Goal: Task Accomplishment & Management: Use online tool/utility

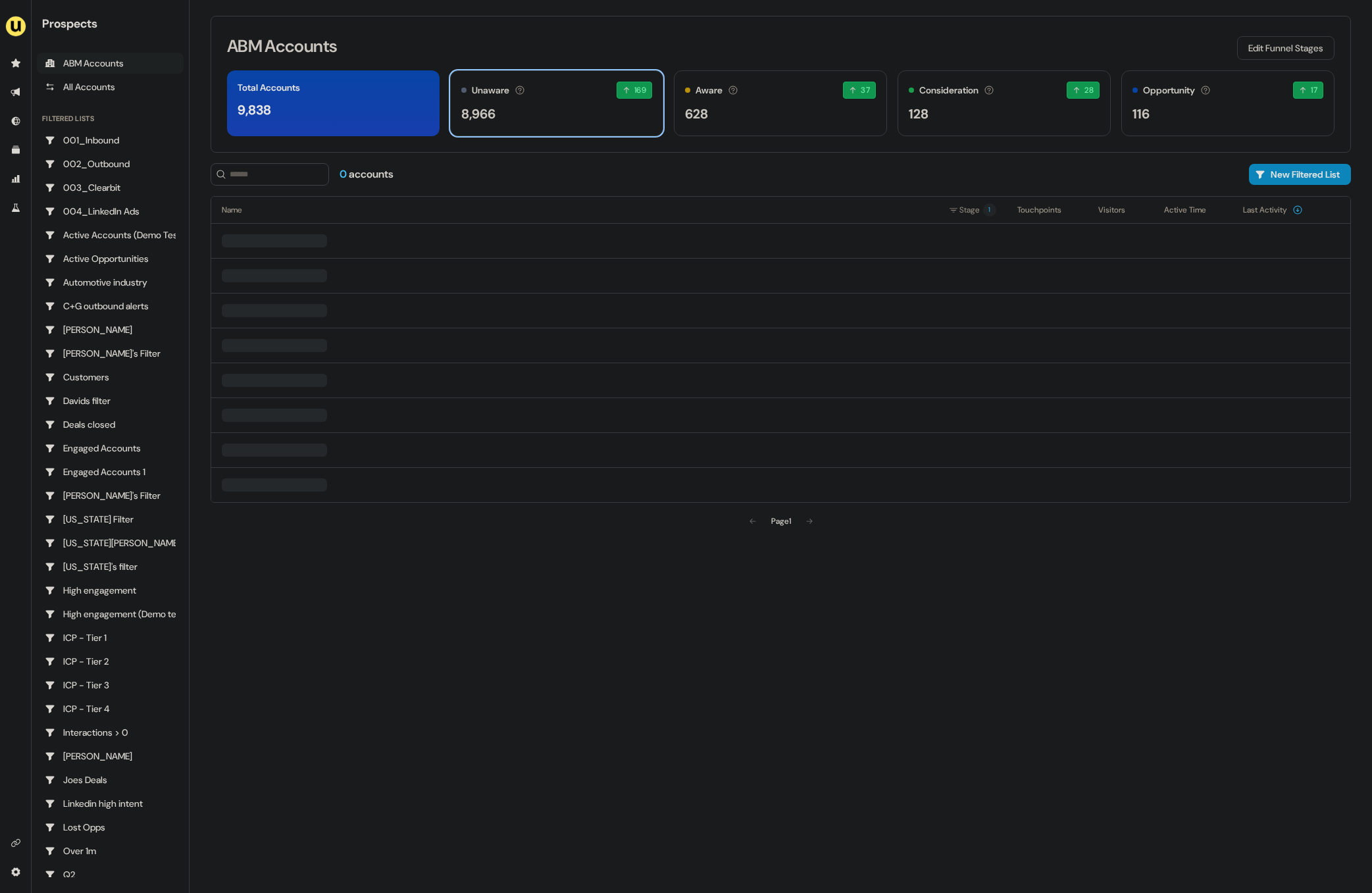
click at [633, 121] on div "8,966" at bounding box center [556, 114] width 191 height 20
click at [18, 24] on img "side nav menu" at bounding box center [16, 26] width 21 height 21
click at [63, 64] on div "Impersonate (Admin)" at bounding box center [68, 62] width 125 height 24
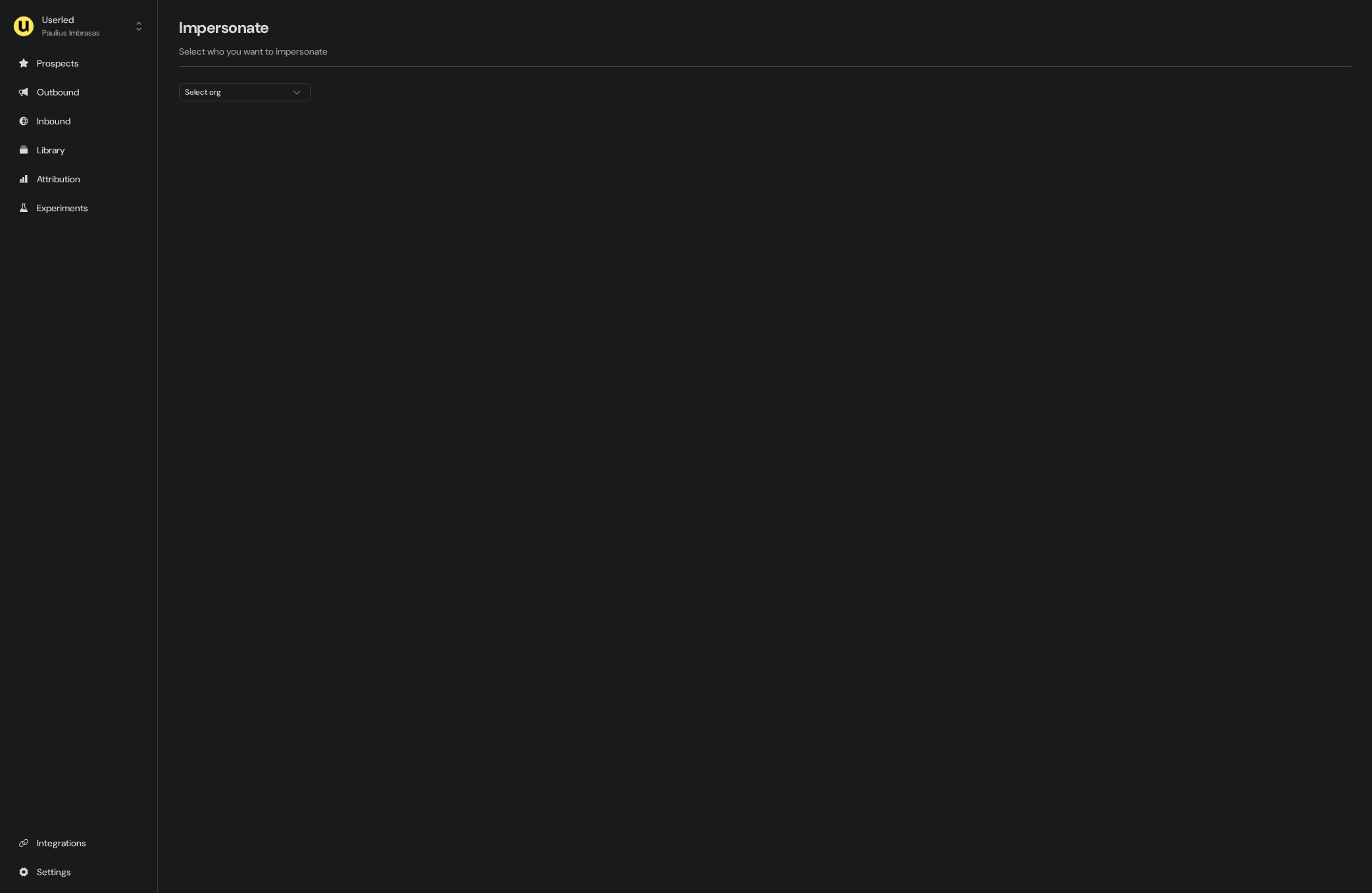
click at [259, 96] on div "Select org" at bounding box center [235, 92] width 99 height 13
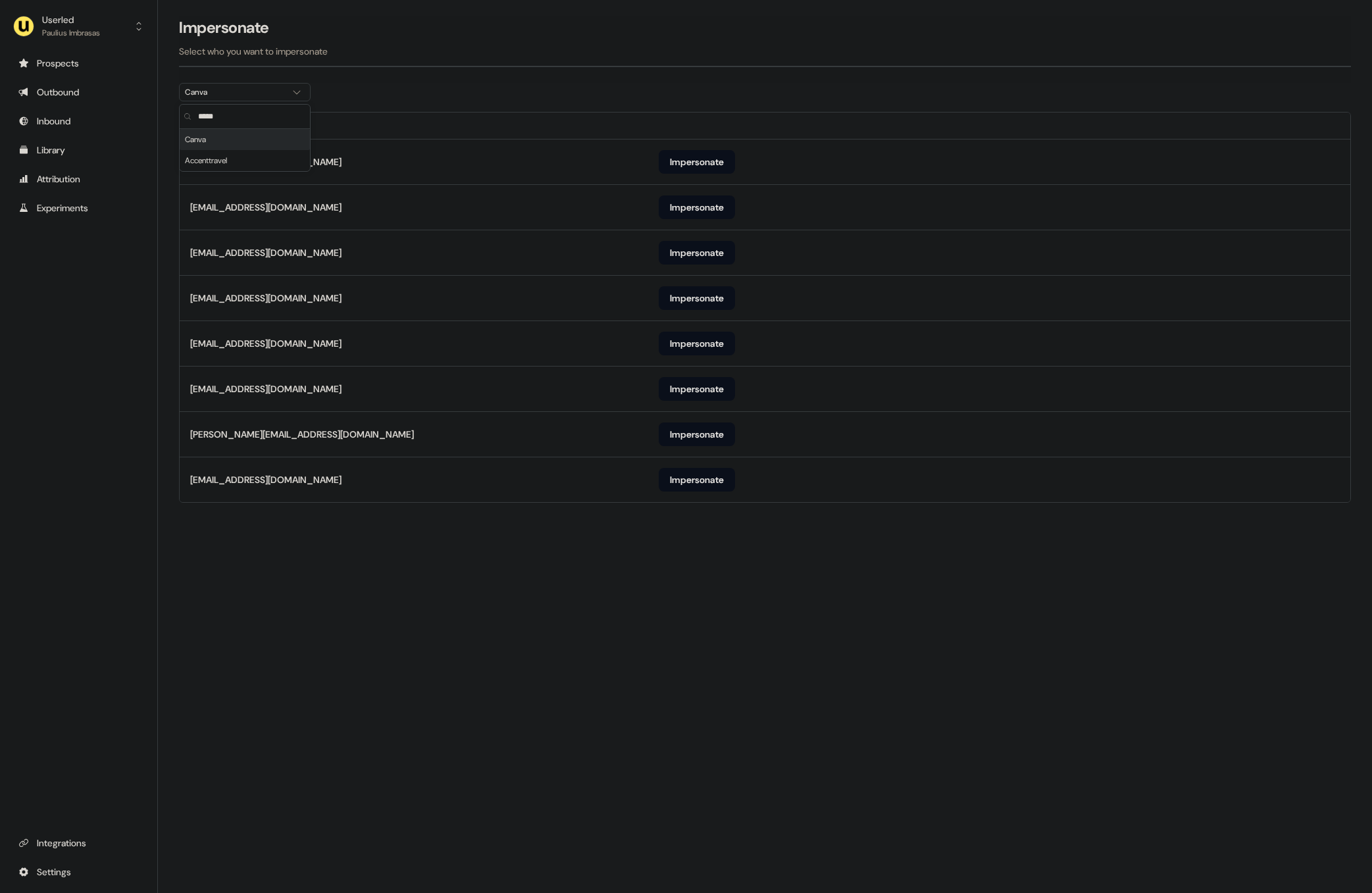
type input "*****"
click at [549, 86] on section "Loading... Impersonate Select who you want to impersonate Canva Email kullan@ca…" at bounding box center [765, 278] width 1214 height 524
click at [727, 481] on button "Impersonate" at bounding box center [697, 480] width 77 height 24
